Goal: Task Accomplishment & Management: Manage account settings

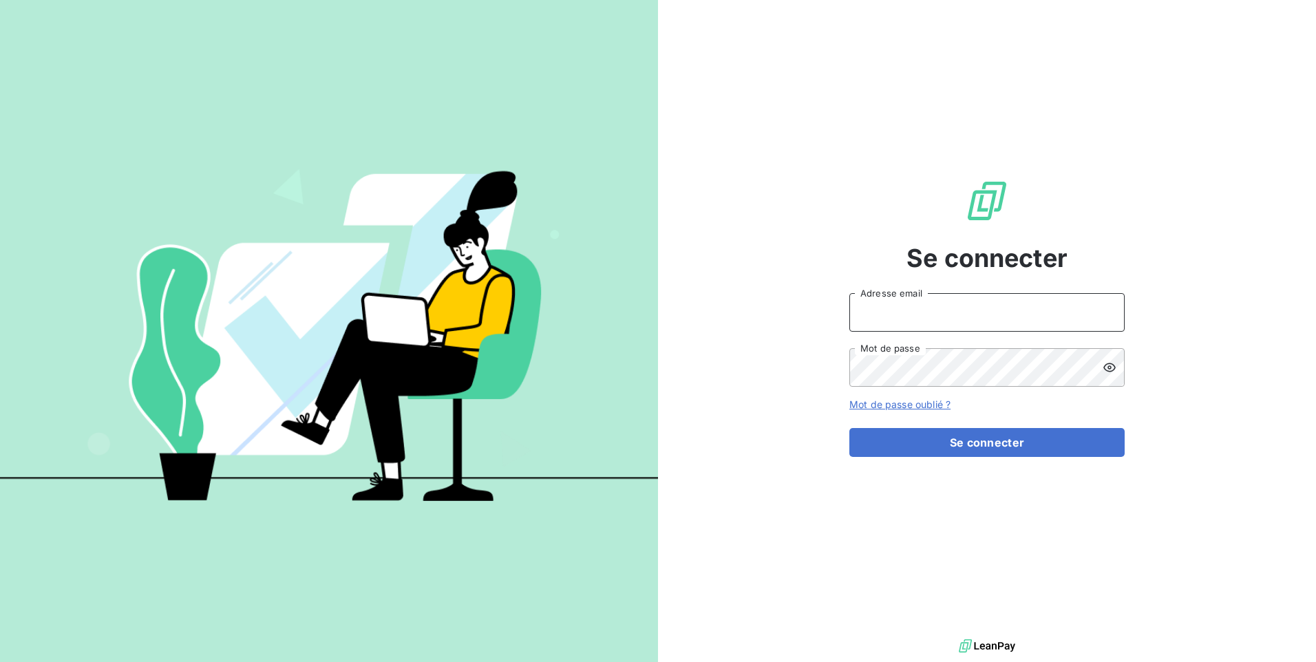
click at [902, 310] on input "Adresse email" at bounding box center [986, 312] width 275 height 39
type input "[EMAIL_ADDRESS][DOMAIN_NAME]"
click at [1104, 369] on icon at bounding box center [1109, 367] width 12 height 9
click at [1104, 369] on icon at bounding box center [1109, 368] width 12 height 10
click at [1104, 369] on icon at bounding box center [1109, 367] width 12 height 9
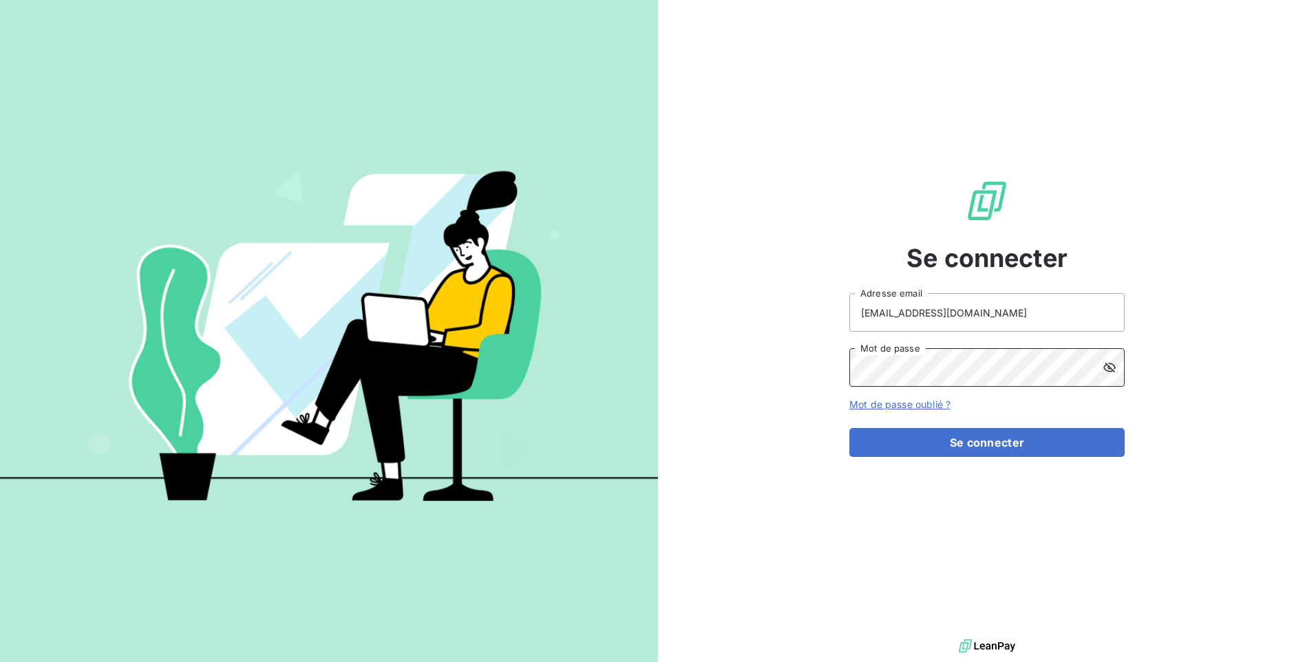
click at [849, 428] on button "Se connecter" at bounding box center [986, 442] width 275 height 29
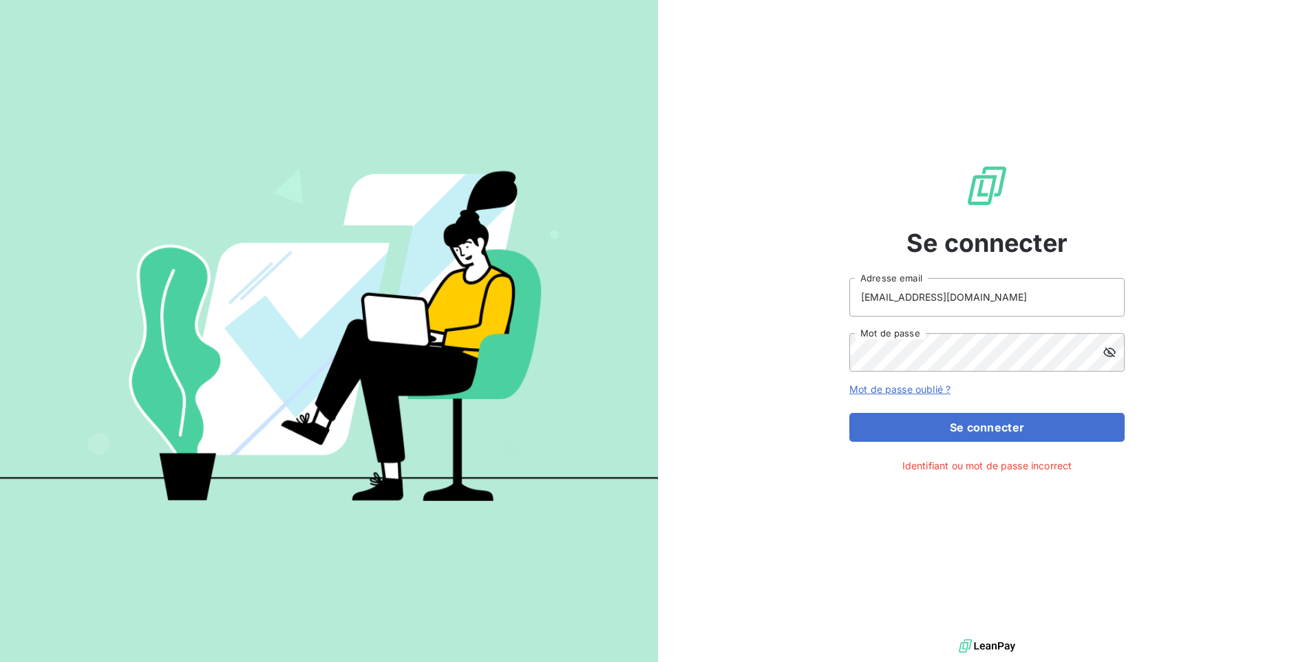
click at [1020, 452] on div "Se connecter [EMAIL_ADDRESS][DOMAIN_NAME] Adresse email Mot de passe Mot de pas…" at bounding box center [986, 318] width 275 height 636
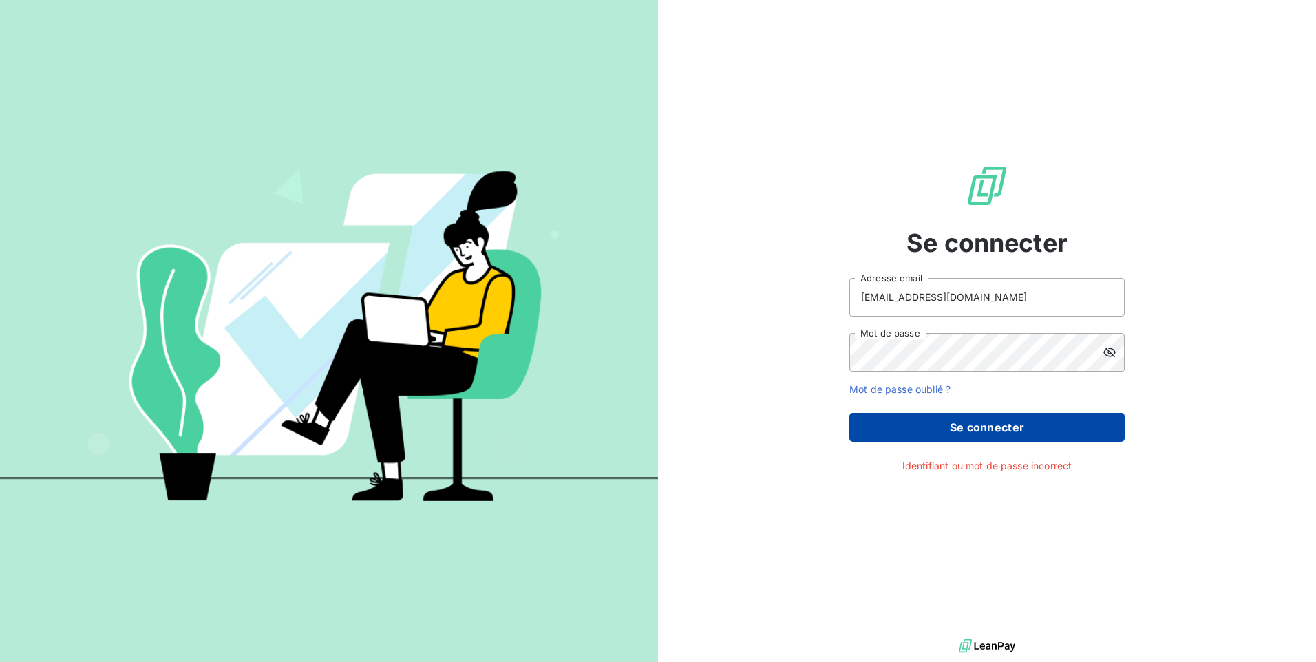
click at [1024, 439] on button "Se connecter" at bounding box center [986, 427] width 275 height 29
click at [1030, 429] on button "Se connecter" at bounding box center [986, 427] width 275 height 29
